Goal: Information Seeking & Learning: Learn about a topic

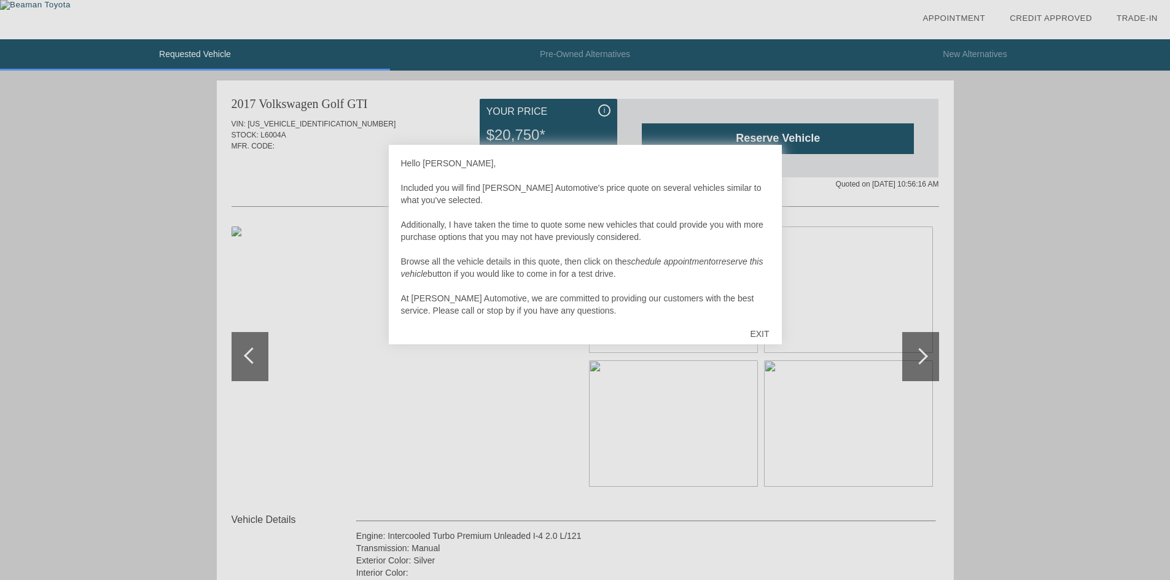
click at [758, 329] on div "EXIT" at bounding box center [760, 334] width 44 height 37
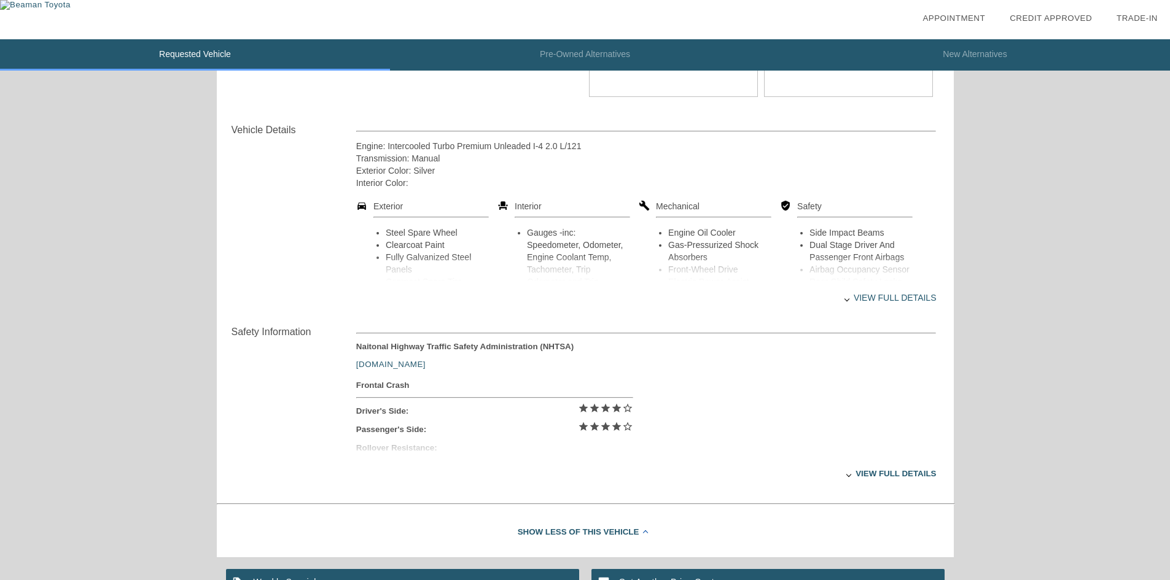
scroll to position [368, 0]
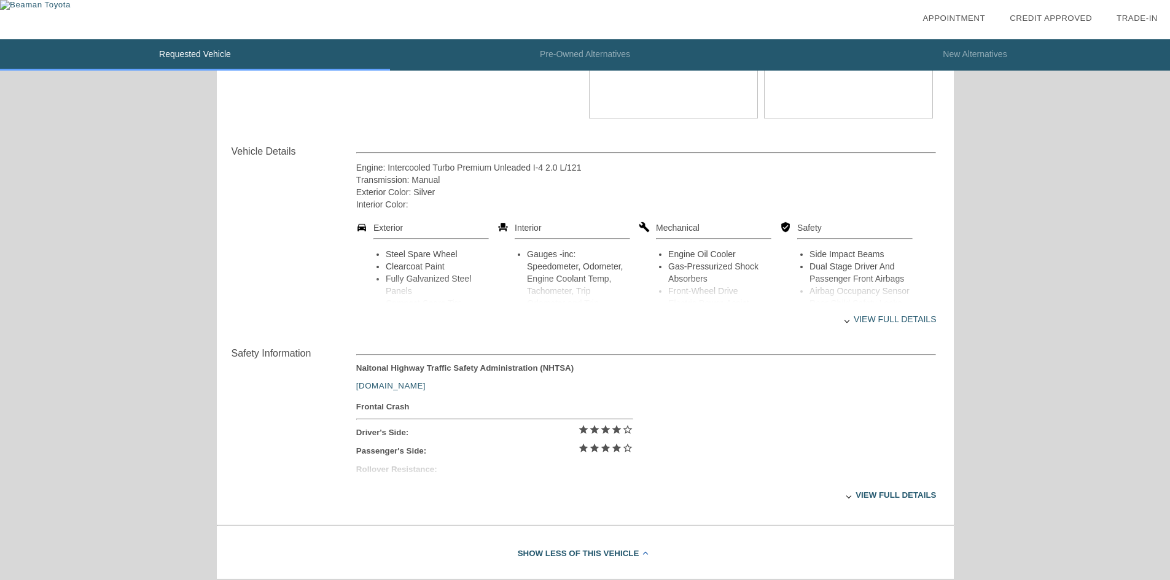
click at [893, 322] on div "View full details" at bounding box center [646, 319] width 580 height 33
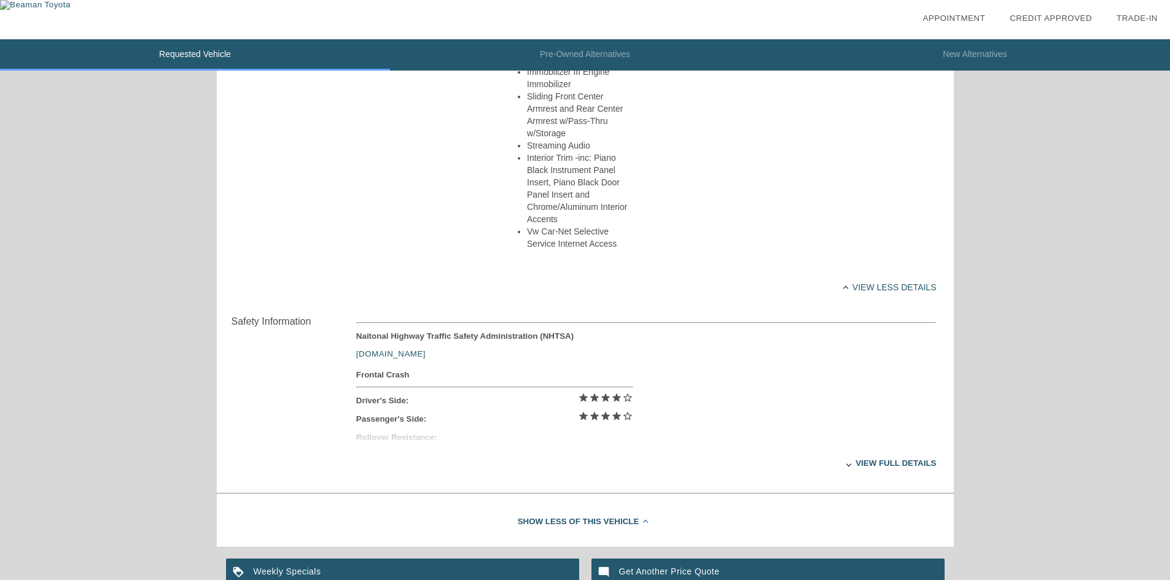
scroll to position [1940, 0]
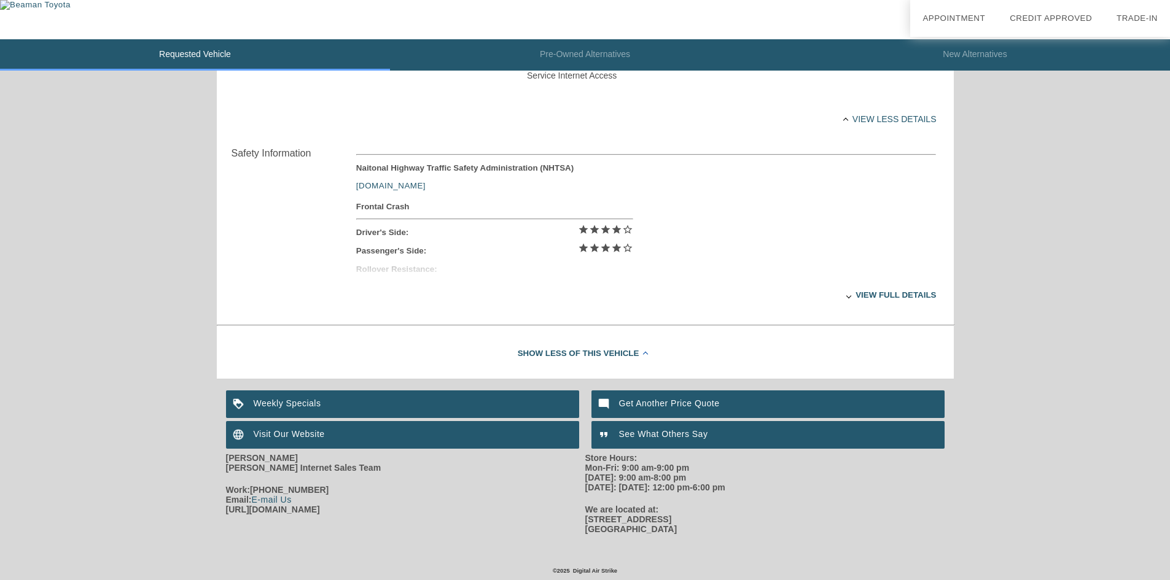
drag, startPoint x: 256, startPoint y: 346, endPoint x: 52, endPoint y: 359, distance: 204.3
click at [916, 295] on div "View full details" at bounding box center [646, 295] width 580 height 30
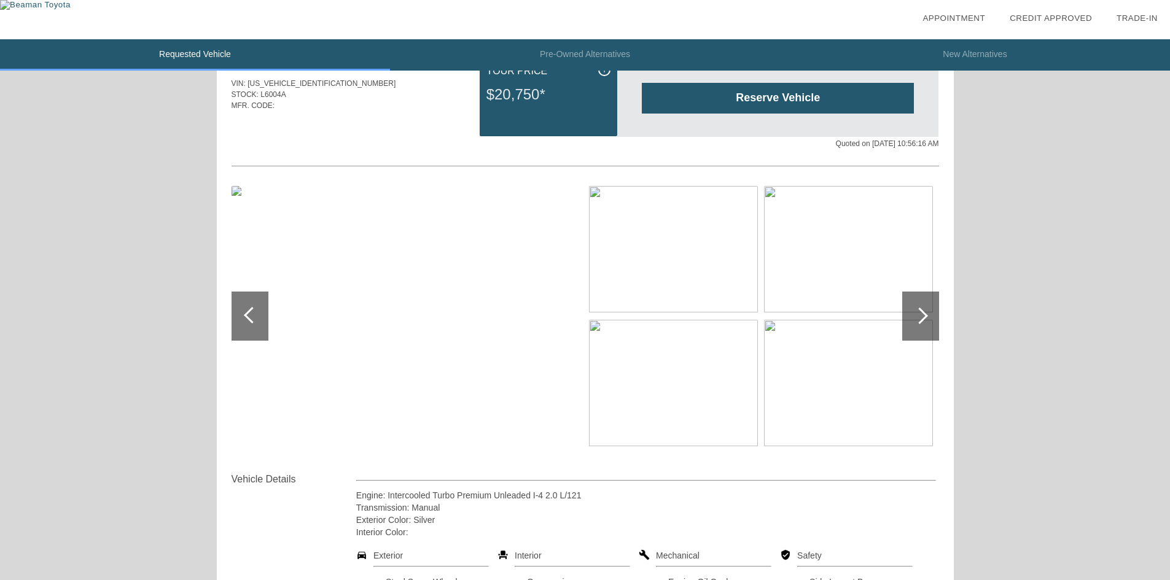
scroll to position [35, 0]
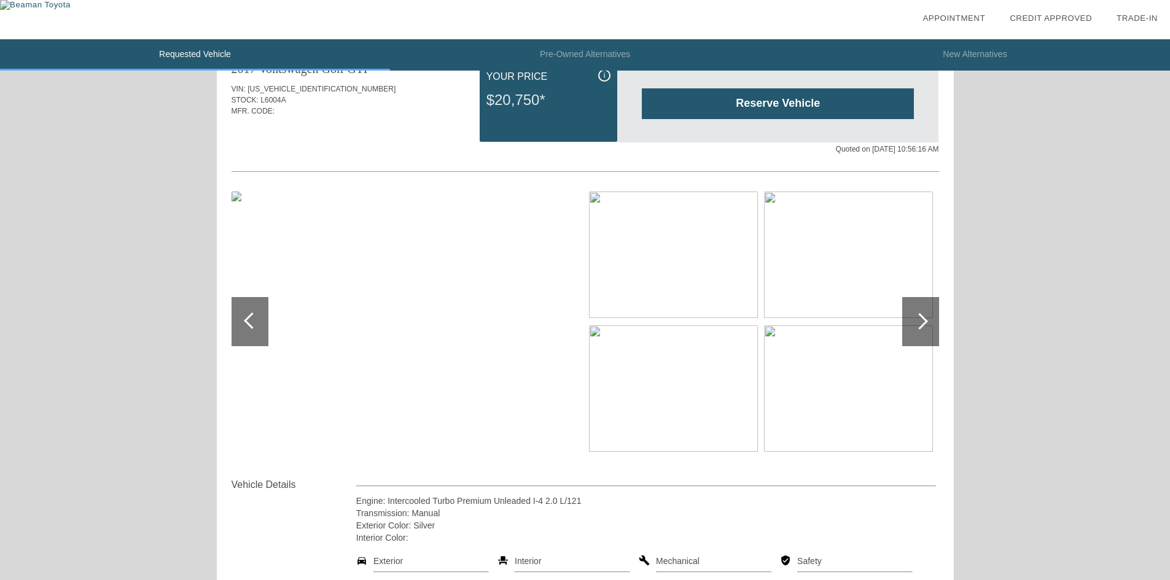
click at [928, 325] on div at bounding box center [920, 321] width 37 height 49
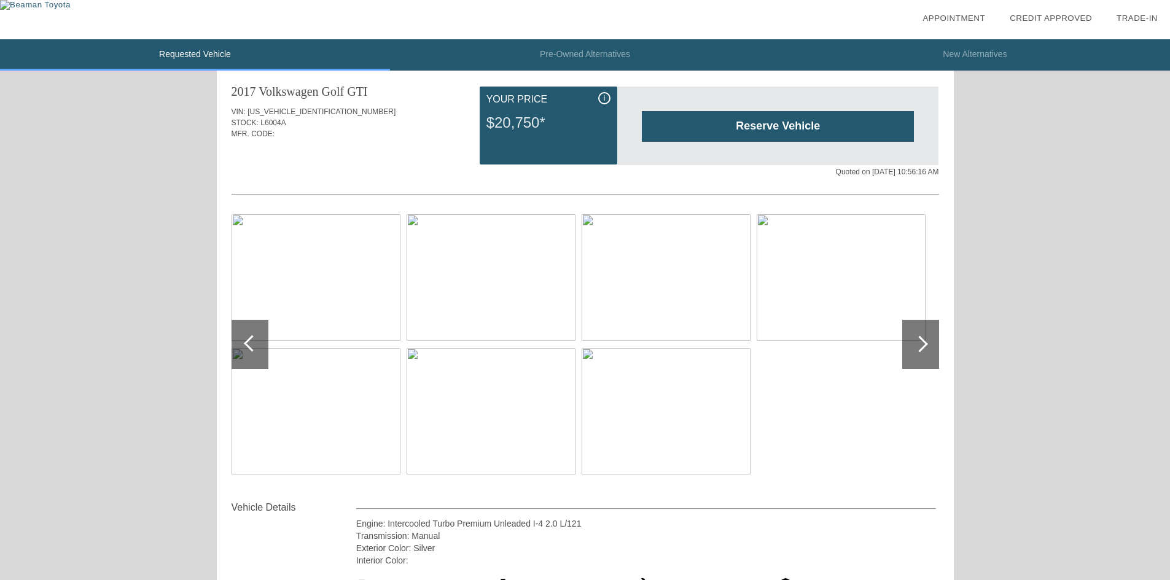
scroll to position [0, 0]
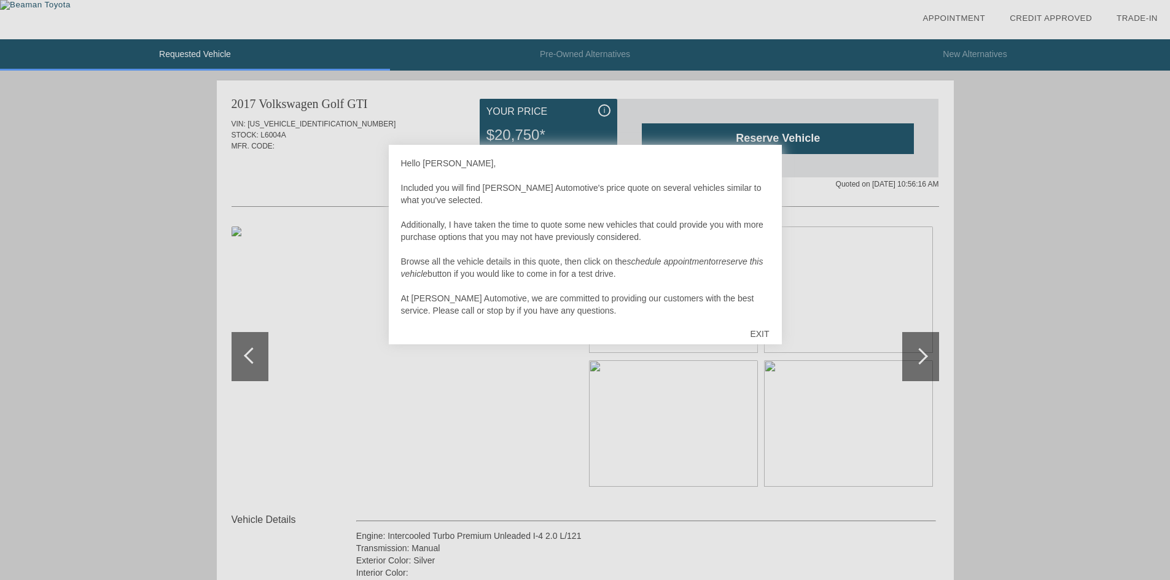
click at [768, 328] on div "EXIT" at bounding box center [760, 334] width 44 height 37
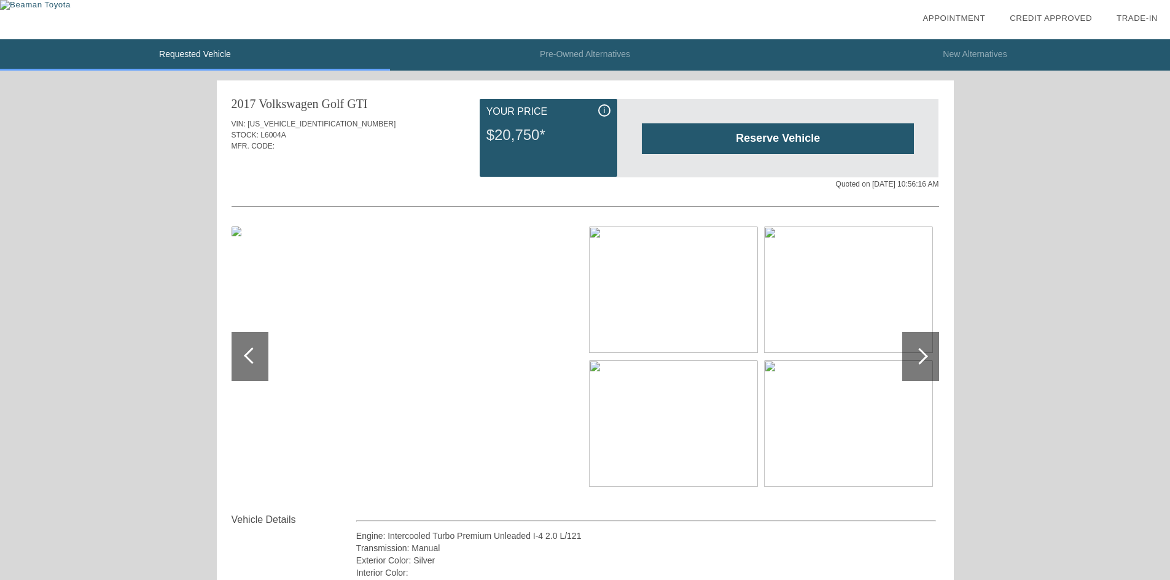
click at [265, 352] on div at bounding box center [250, 356] width 37 height 49
click at [260, 352] on div at bounding box center [250, 356] width 37 height 49
